Goal: Navigation & Orientation: Find specific page/section

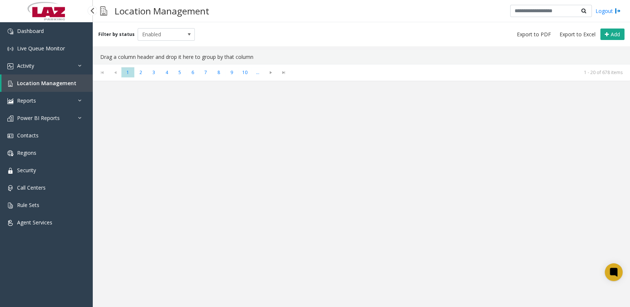
click at [35, 80] on span "Location Management" at bounding box center [46, 83] width 59 height 7
click at [25, 73] on link "Activity" at bounding box center [46, 65] width 93 height 17
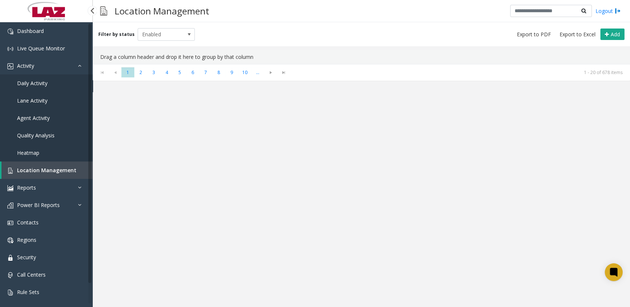
click at [28, 86] on span "Daily Activity" at bounding box center [32, 83] width 30 height 7
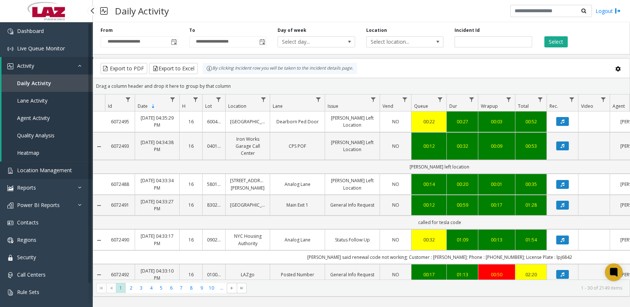
click at [34, 168] on span "Location Management" at bounding box center [44, 170] width 55 height 7
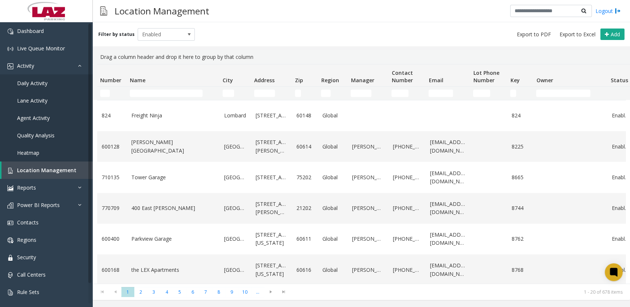
click at [179, 89] on td "Name Filter" at bounding box center [173, 93] width 93 height 13
click at [179, 93] on input "Name Filter" at bounding box center [166, 93] width 73 height 7
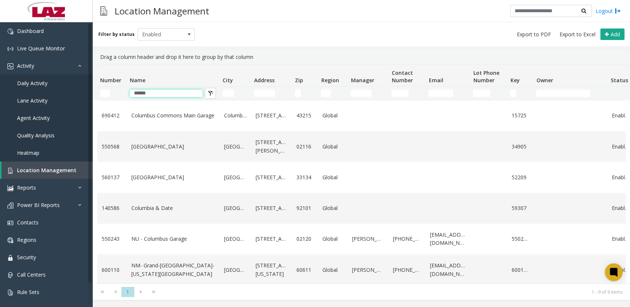
type input "******"
click at [206, 57] on div "Drag a column header and drop it here to group by that column" at bounding box center [361, 57] width 528 height 14
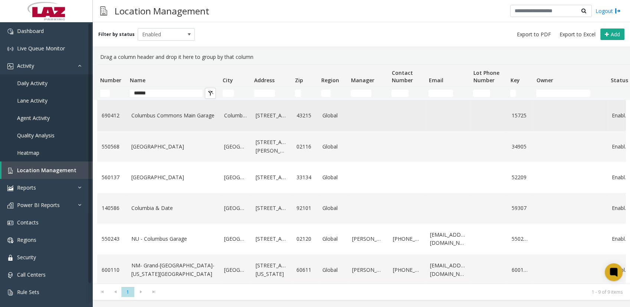
click at [169, 116] on link "Columbus Commons Main Garage" at bounding box center [173, 116] width 84 height 8
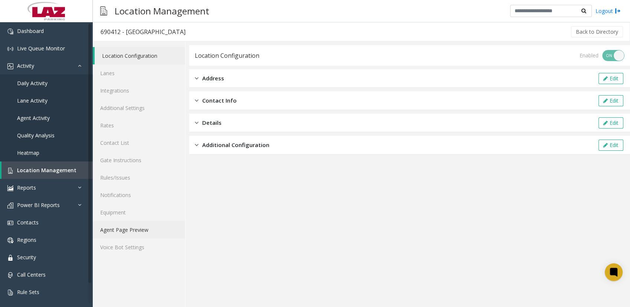
click at [130, 229] on link "Agent Page Preview" at bounding box center [139, 229] width 92 height 17
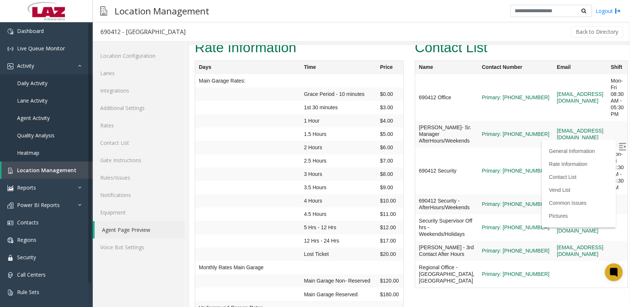
scroll to position [1178, 0]
